Goal: Transaction & Acquisition: Subscribe to service/newsletter

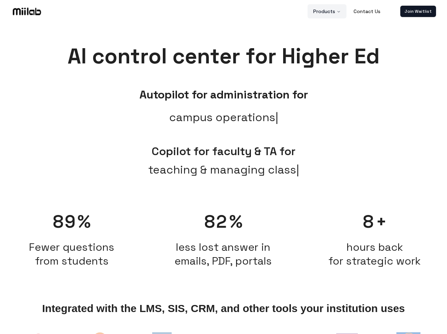
click at [328, 11] on button "Products" at bounding box center [327, 11] width 39 height 14
click at [418, 11] on link "Join Waitlist" at bounding box center [419, 11] width 36 height 11
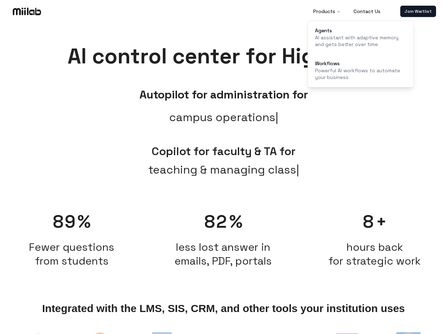
click at [223, 177] on span "teaching & managing class" at bounding box center [223, 169] width 151 height 17
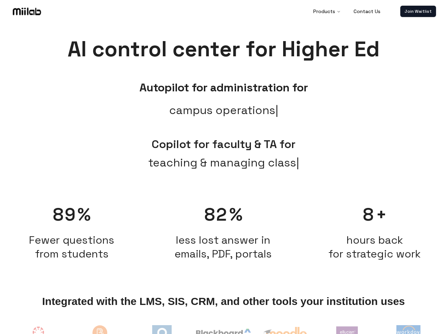
click at [72, 236] on span "Fewer questions from students" at bounding box center [72, 247] width 144 height 28
click at [223, 236] on h2 "less lost answer in emails, PDF, portals" at bounding box center [223, 247] width 144 height 28
click at [375, 236] on span "hours back for strategic work" at bounding box center [375, 247] width 92 height 28
click at [39, 332] on img at bounding box center [38, 336] width 29 height 29
click at [100, 332] on img at bounding box center [100, 337] width 33 height 30
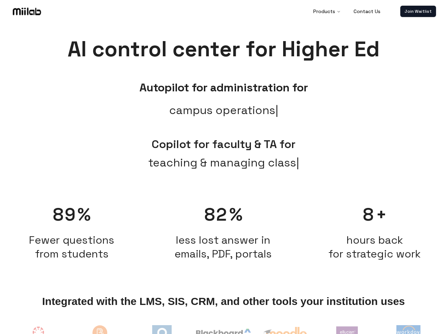
click at [162, 332] on img at bounding box center [161, 334] width 19 height 19
click at [223, 332] on img at bounding box center [223, 335] width 55 height 13
